Goal: Navigation & Orientation: Find specific page/section

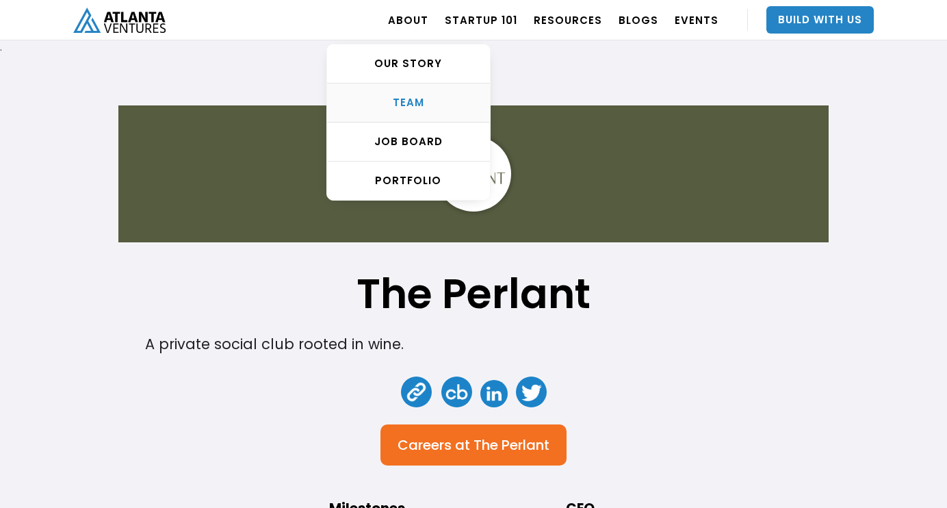
click at [432, 103] on div "TEAM" at bounding box center [408, 103] width 163 height 14
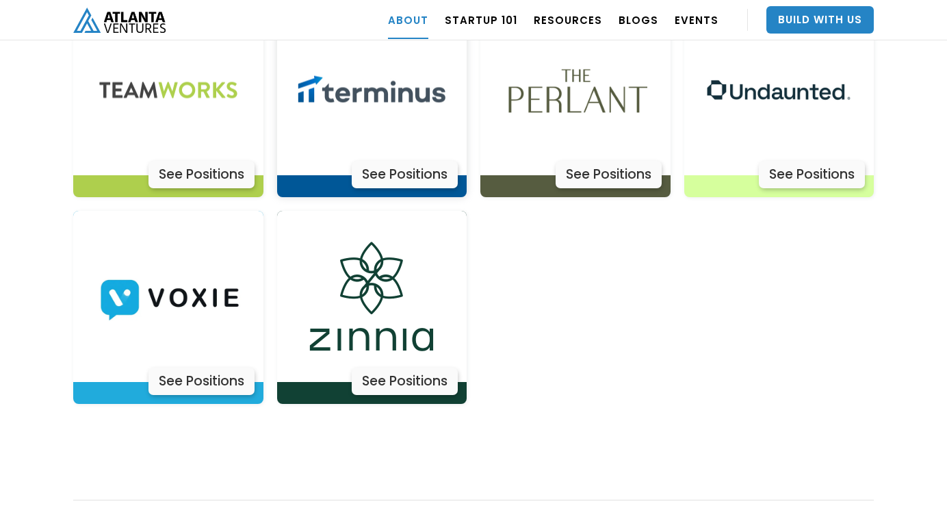
scroll to position [4569, 0]
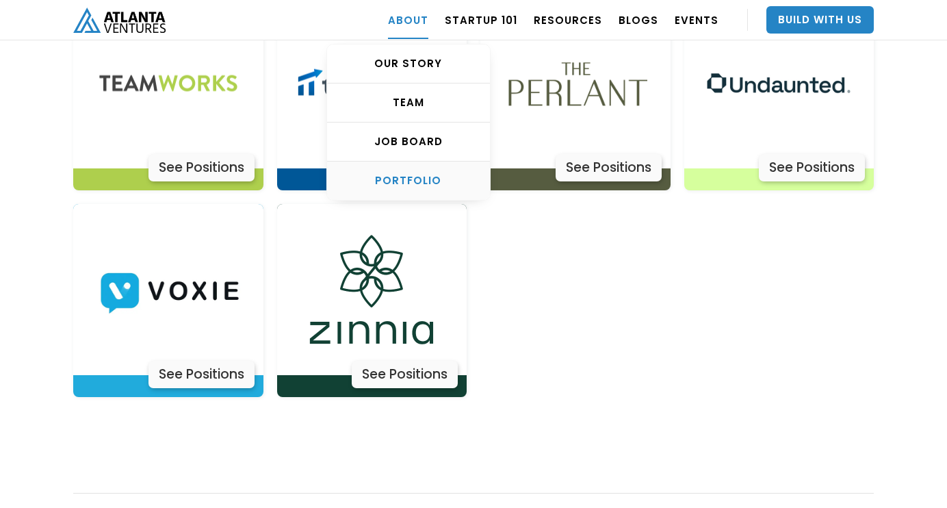
click at [415, 181] on div "PORTFOLIO" at bounding box center [408, 181] width 163 height 14
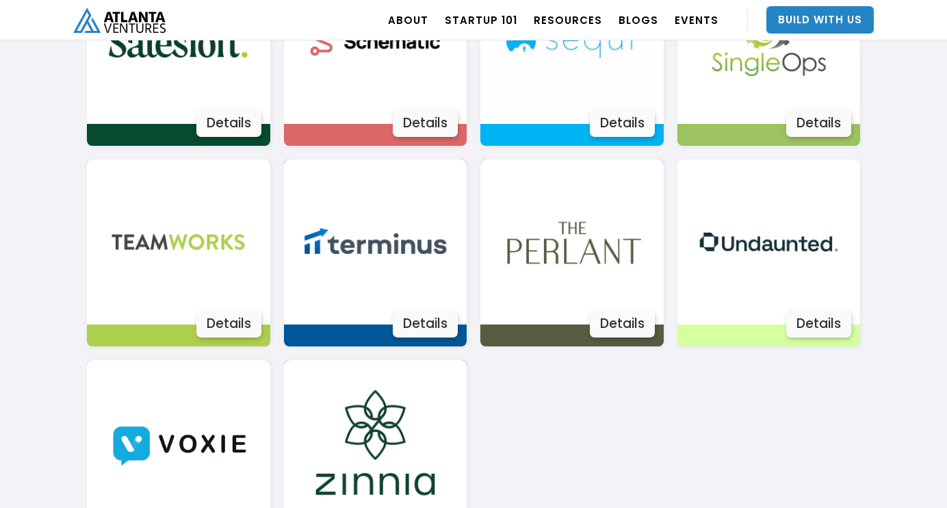
scroll to position [2449, 0]
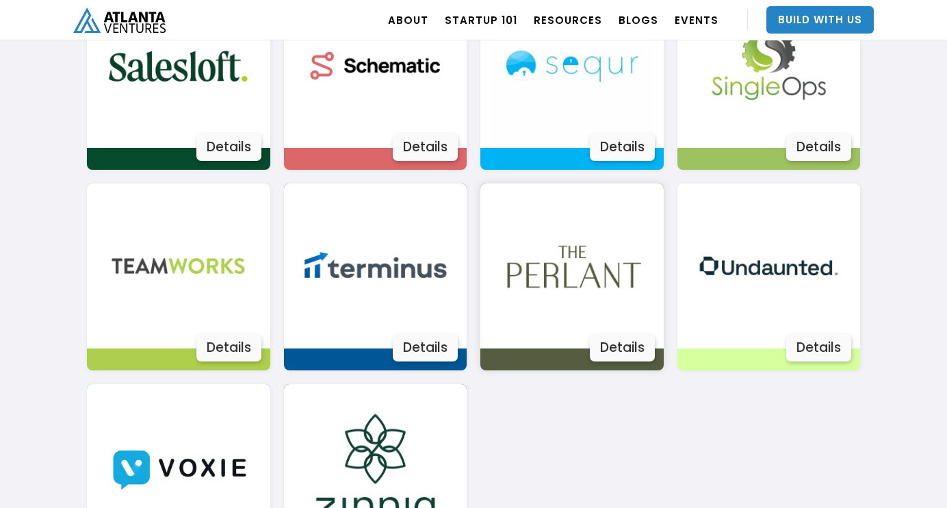
click at [620, 365] on div "The Perlant A private social club rooted in wine. Careers at The Perlant Milest…" at bounding box center [571, 276] width 183 height 187
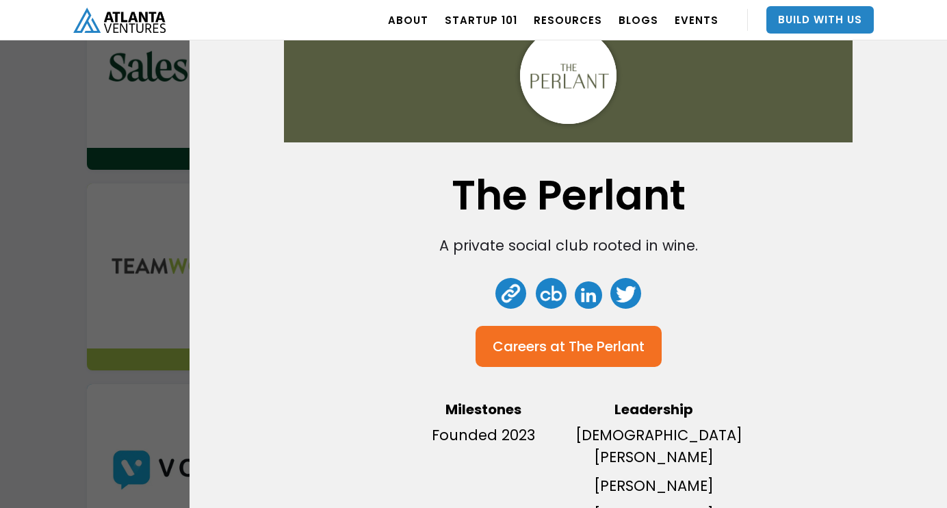
scroll to position [101, 0]
